Goal: Task Accomplishment & Management: Use online tool/utility

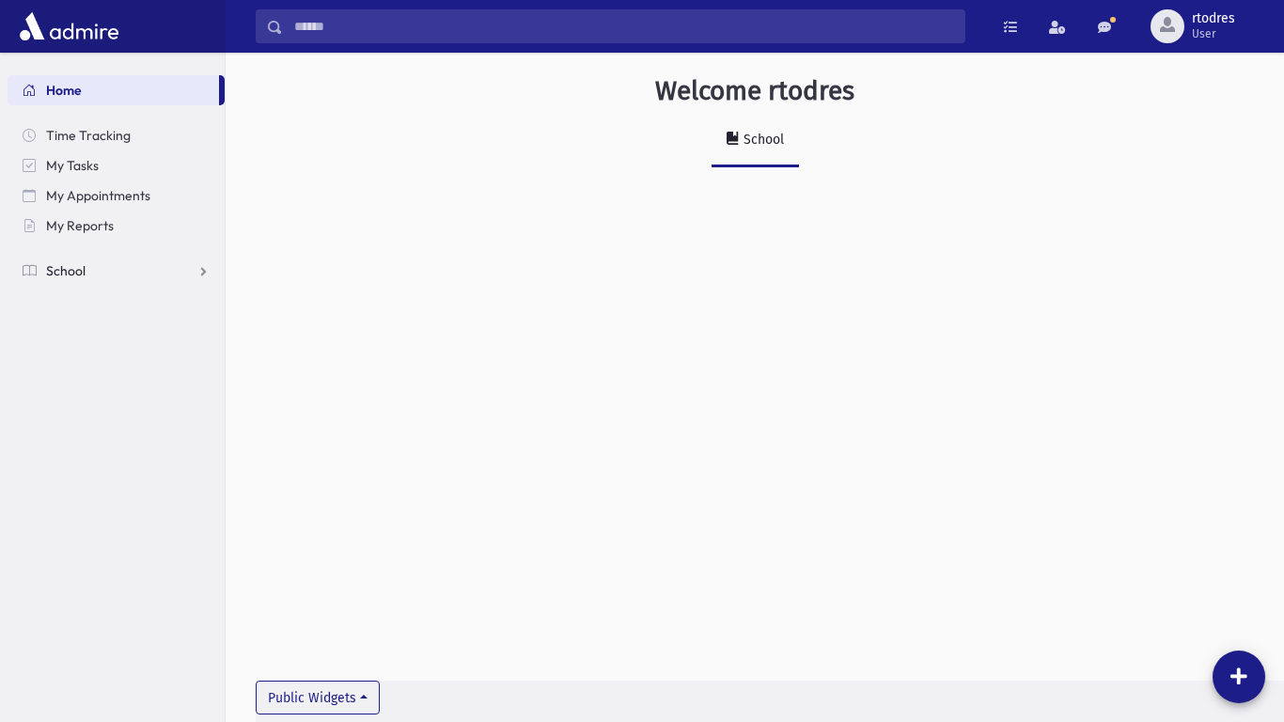
click at [71, 273] on span "School" at bounding box center [65, 270] width 39 height 17
click at [107, 324] on span "Attendance" at bounding box center [91, 330] width 70 height 17
click at [115, 357] on link "Entry" at bounding box center [116, 361] width 217 height 30
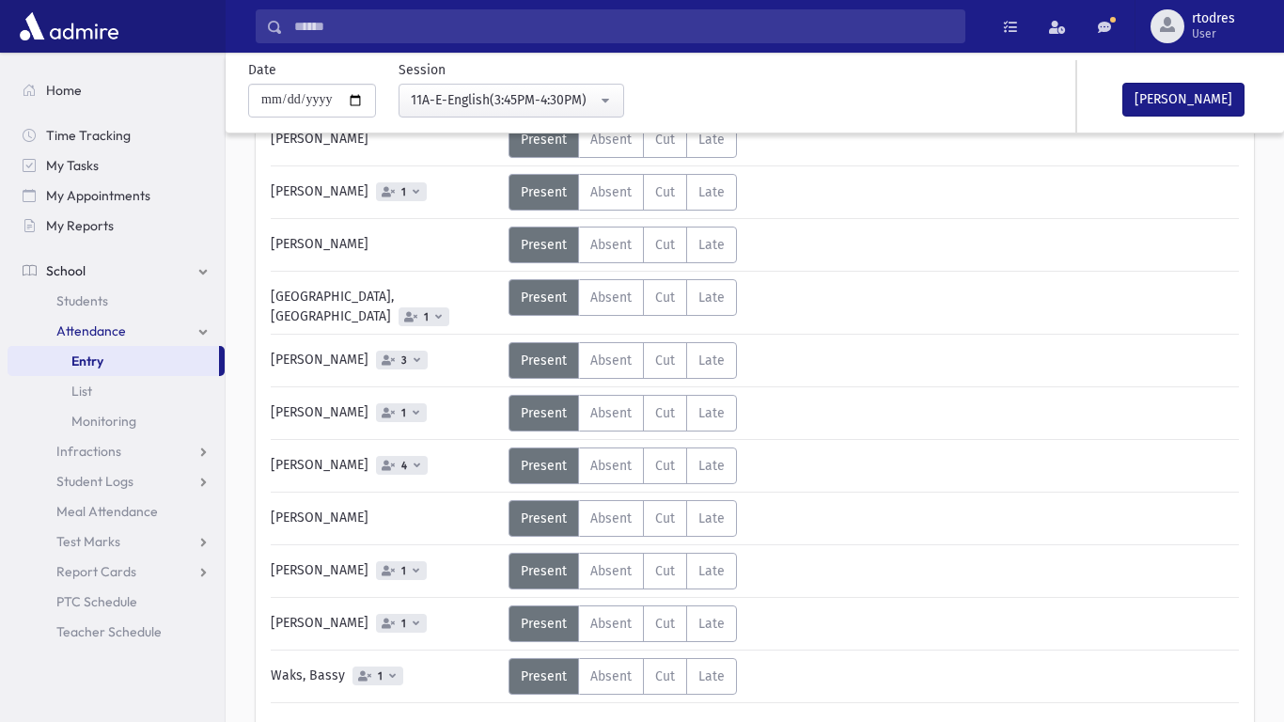
scroll to position [594, 0]
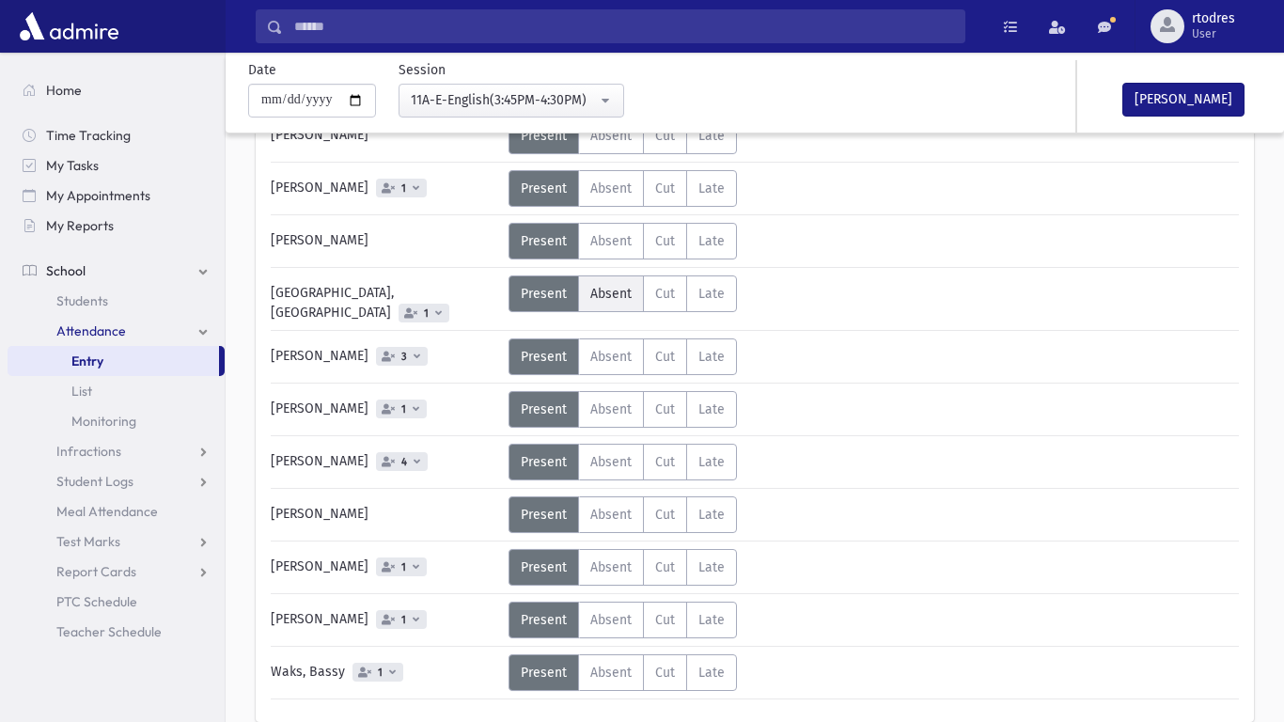
click at [596, 299] on span "Absent" at bounding box center [610, 294] width 41 height 16
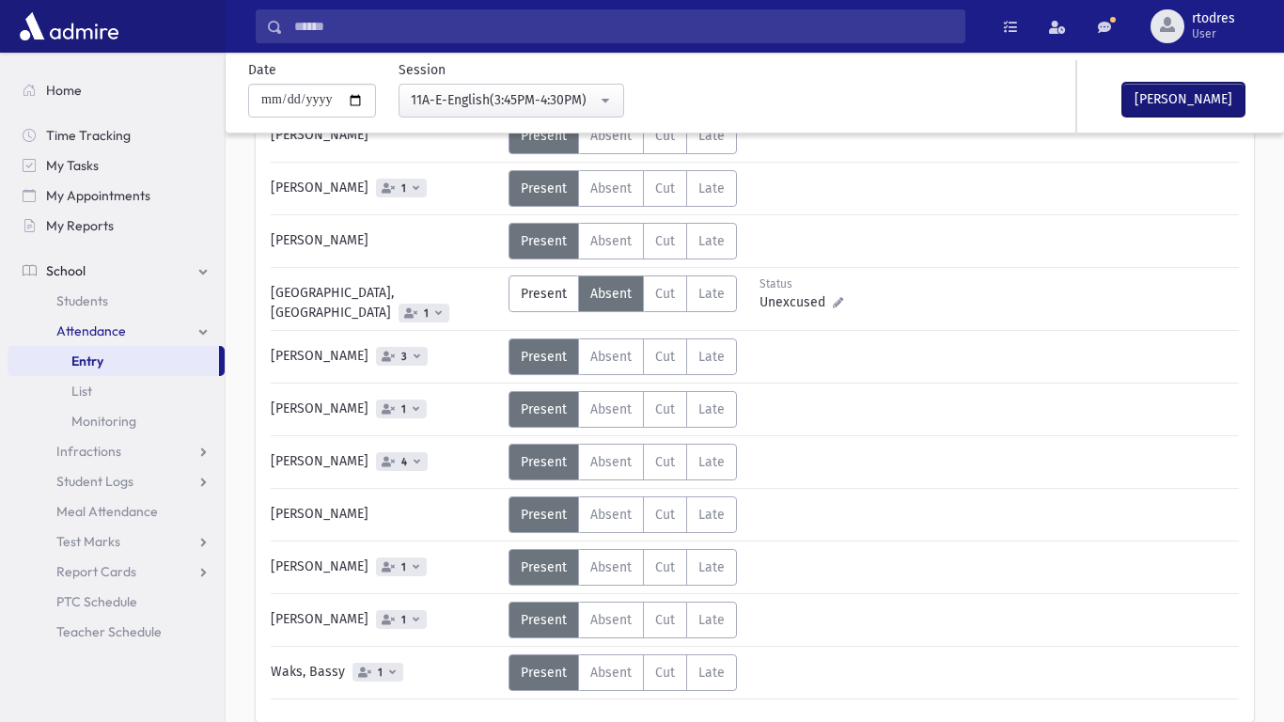
click at [1202, 112] on button "[PERSON_NAME]" at bounding box center [1183, 100] width 122 height 34
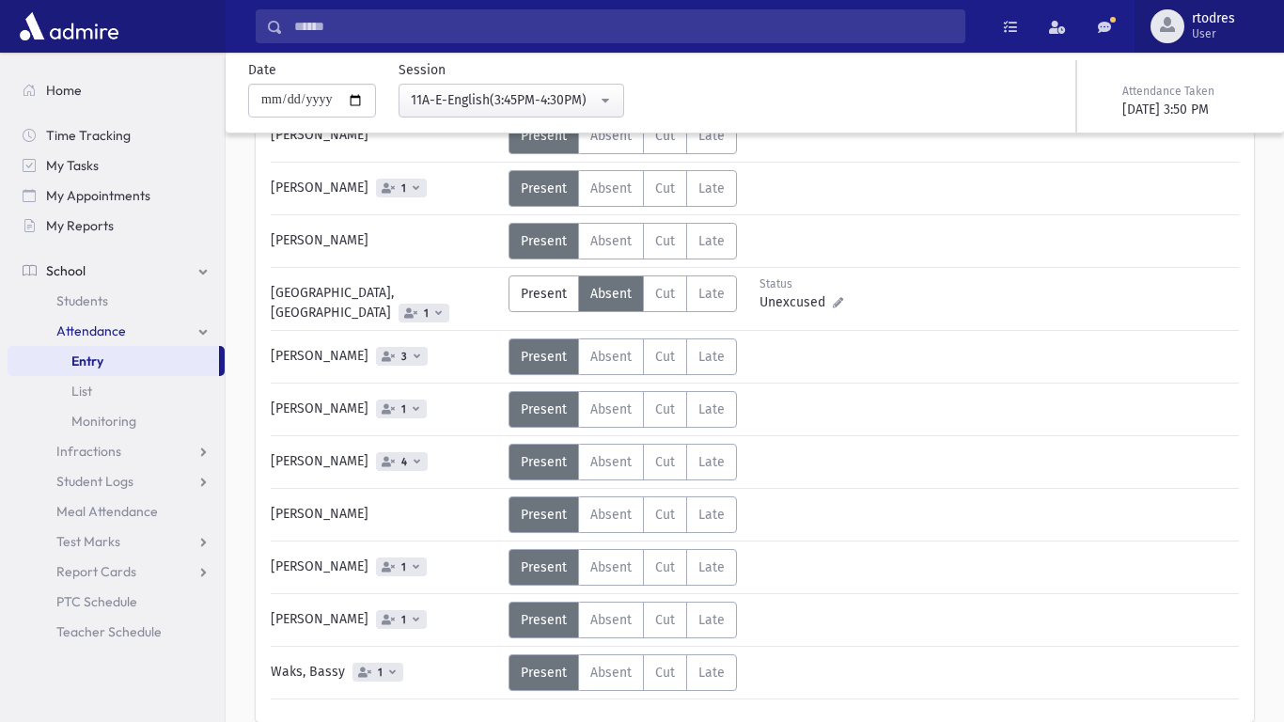
click at [1226, 0] on button "rtodres User" at bounding box center [1209, 26] width 149 height 53
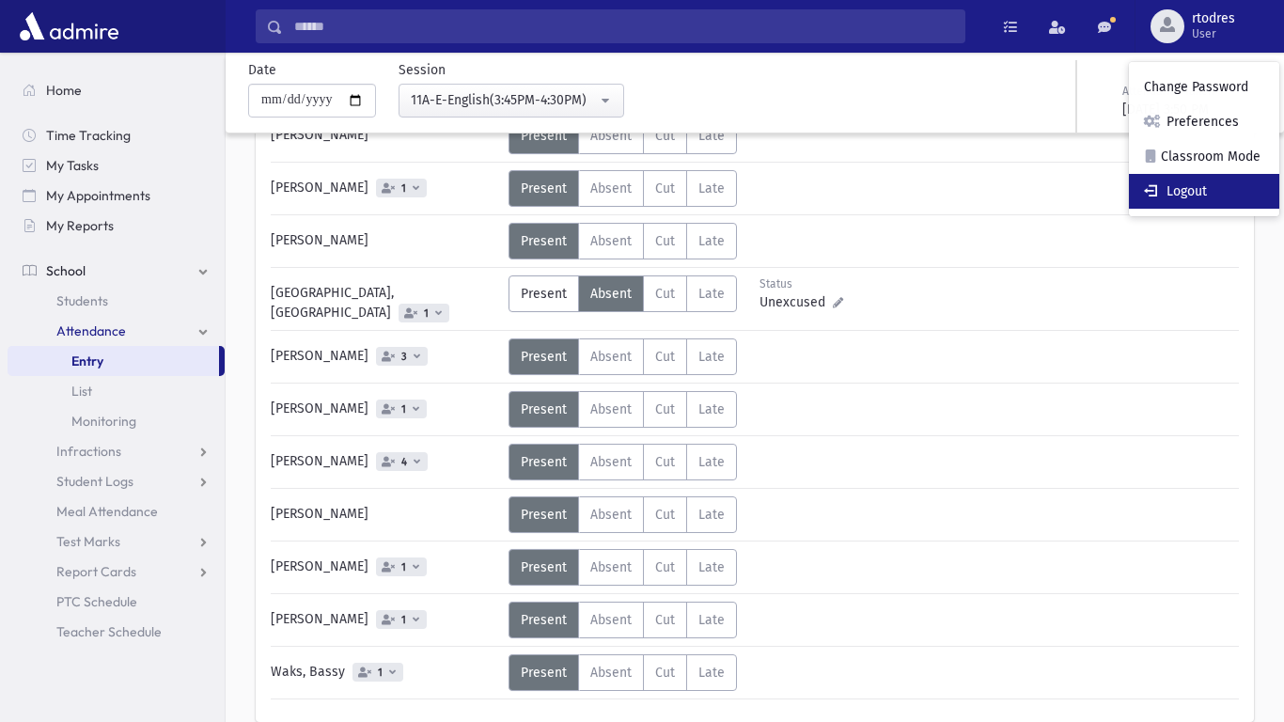
click at [1239, 177] on link "Logout" at bounding box center [1204, 191] width 150 height 35
